Goal: Task Accomplishment & Management: Complete application form

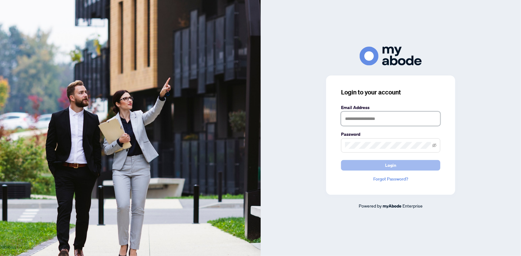
type input "**********"
click at [391, 165] on span "Login" at bounding box center [390, 165] width 11 height 10
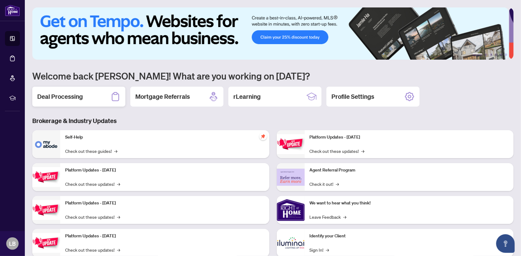
click at [63, 94] on h2 "Deal Processing" at bounding box center [60, 96] width 46 height 9
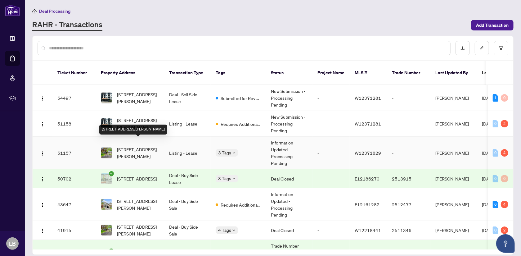
click at [140, 148] on span "[STREET_ADDRESS][PERSON_NAME]" at bounding box center [138, 153] width 42 height 14
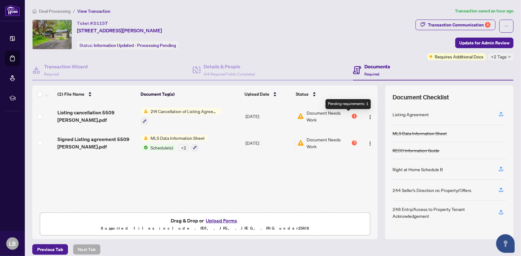
click at [352, 116] on div "1" at bounding box center [354, 116] width 5 height 5
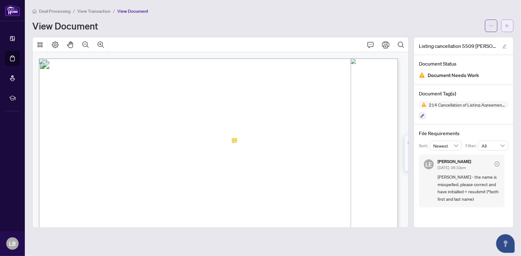
click at [509, 25] on button "button" at bounding box center [507, 26] width 12 height 12
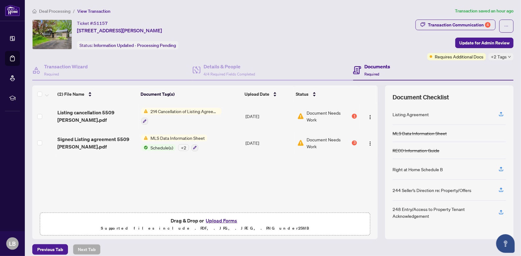
click at [222, 218] on button "Upload Forms" at bounding box center [221, 220] width 35 height 8
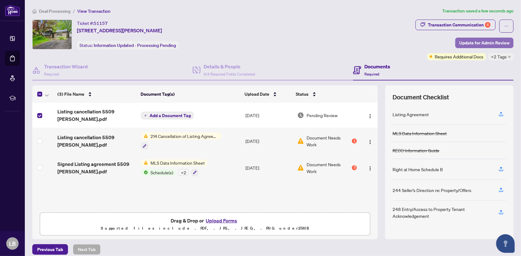
click at [480, 43] on span "Update for Admin Review" at bounding box center [485, 43] width 50 height 10
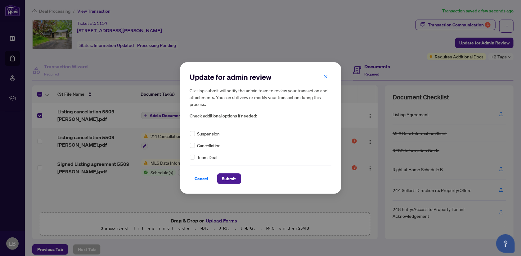
click at [214, 145] on span "Cancellation" at bounding box center [209, 145] width 24 height 7
click at [230, 180] on span "Submit" at bounding box center [229, 179] width 14 height 10
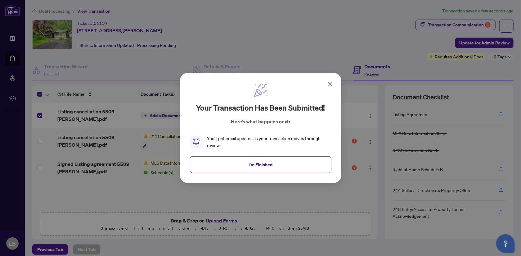
drag, startPoint x: 304, startPoint y: 163, endPoint x: 348, endPoint y: 202, distance: 58.3
click at [304, 163] on button "I'm Finished" at bounding box center [261, 164] width 142 height 17
